Goal: Task Accomplishment & Management: Manage account settings

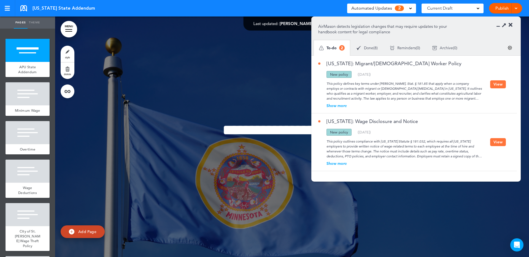
click at [340, 107] on div "Show more" at bounding box center [404, 106] width 172 height 4
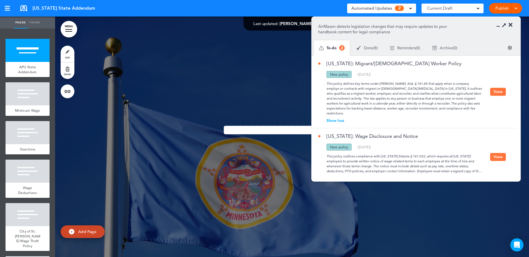
click at [496, 90] on button "View" at bounding box center [498, 92] width 16 height 8
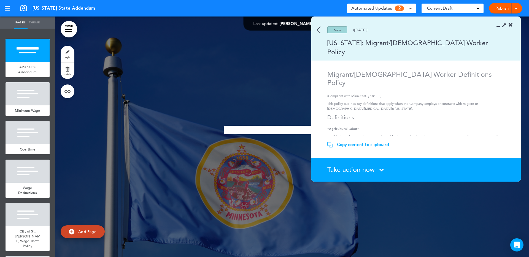
click at [377, 173] on div "Take action now Click here to change the status" at bounding box center [419, 170] width 184 height 7
click at [379, 172] on div "Take action now Click here to change the status" at bounding box center [419, 170] width 184 height 7
click at [380, 169] on icon at bounding box center [382, 170] width 4 height 7
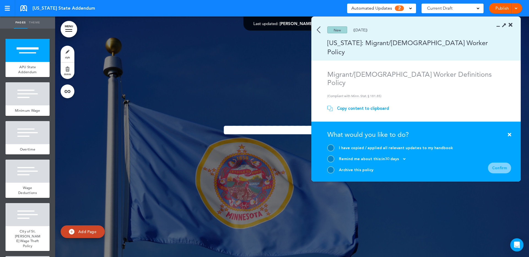
drag, startPoint x: 332, startPoint y: 170, endPoint x: 351, endPoint y: 174, distance: 18.9
click at [332, 170] on div at bounding box center [330, 170] width 7 height 7
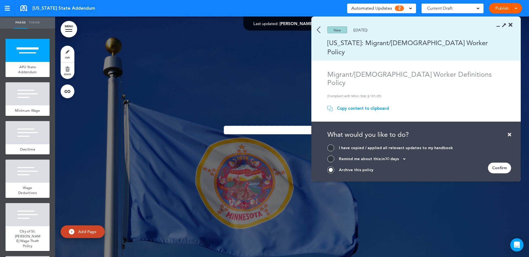
click at [499, 168] on div "Confirm" at bounding box center [499, 168] width 23 height 11
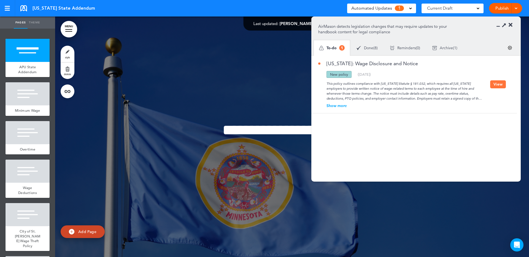
click at [363, 48] on div "Done ( 8 )" at bounding box center [367, 48] width 33 height 15
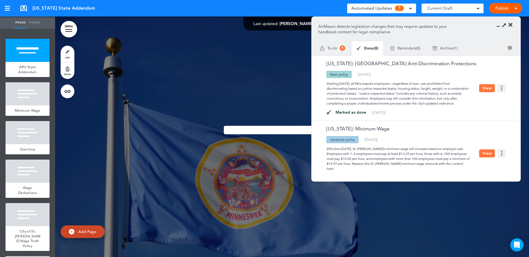
click at [451, 49] on span "Archive" at bounding box center [446, 48] width 13 height 4
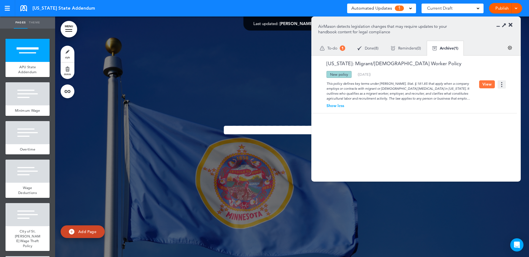
click at [331, 49] on span "To-do" at bounding box center [332, 48] width 10 height 4
click at [335, 105] on div "Show more" at bounding box center [404, 106] width 172 height 4
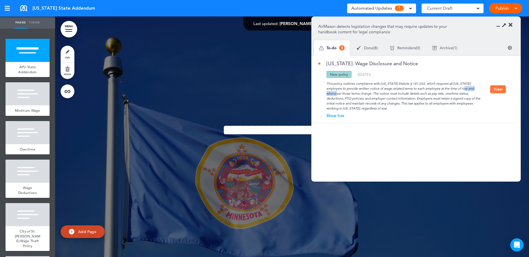
drag, startPoint x: 450, startPoint y: 88, endPoint x: 467, endPoint y: 88, distance: 17.1
click at [467, 88] on div "This policy outlines compliance with Minnesota Statute § 181.032, which require…" at bounding box center [404, 94] width 172 height 33
click at [496, 92] on button "View" at bounding box center [498, 89] width 16 height 8
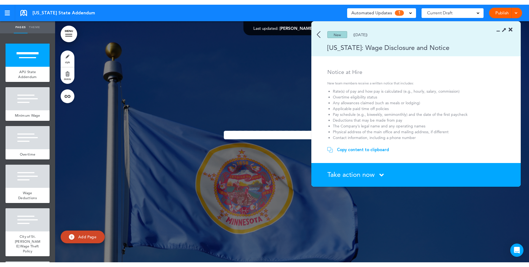
scroll to position [37, 0]
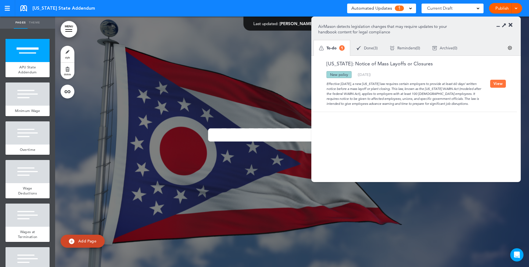
click at [496, 81] on button "View" at bounding box center [498, 84] width 16 height 8
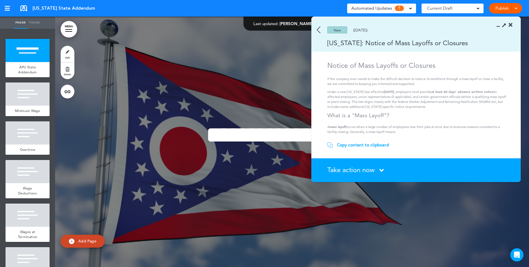
click at [354, 174] on section "Take action now Click here to change the status What would you like to do? I ha…" at bounding box center [417, 170] width 210 height 24
click at [356, 170] on span "Take action now" at bounding box center [350, 170] width 47 height 8
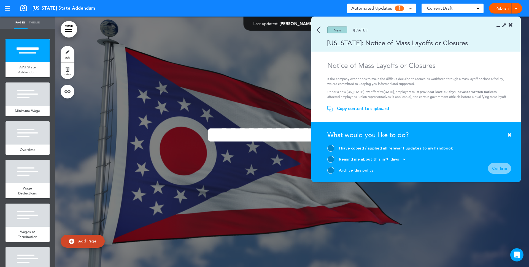
click at [331, 170] on div at bounding box center [330, 170] width 7 height 7
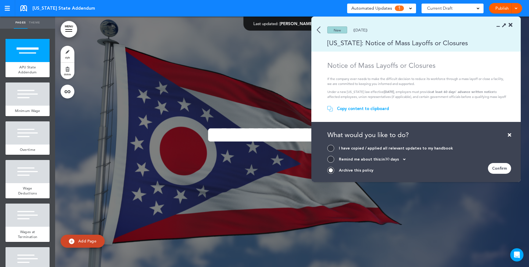
click at [503, 166] on div "Confirm" at bounding box center [499, 168] width 23 height 11
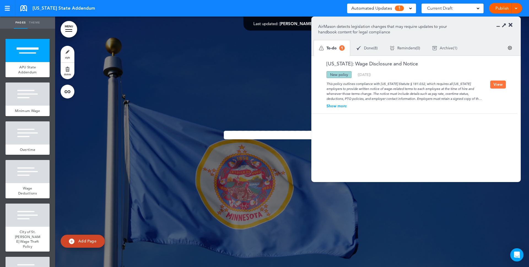
click at [337, 106] on div "Show more" at bounding box center [404, 106] width 172 height 4
drag, startPoint x: 388, startPoint y: 108, endPoint x: 322, endPoint y: 84, distance: 70.9
click at [322, 84] on div "This policy outlines compliance with Minnesota Statute § 181.032, which require…" at bounding box center [404, 94] width 172 height 33
copy div "This policy outlines compliance with Minnesota Statute § 181.032, which require…"
click at [497, 88] on button "View" at bounding box center [498, 89] width 16 height 8
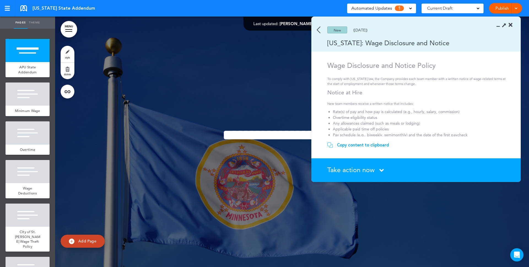
drag, startPoint x: 348, startPoint y: 144, endPoint x: 76, endPoint y: 173, distance: 272.8
click at [348, 144] on div "Copy content to clipboard" at bounding box center [363, 145] width 52 height 6
